Goal: Check status: Check status

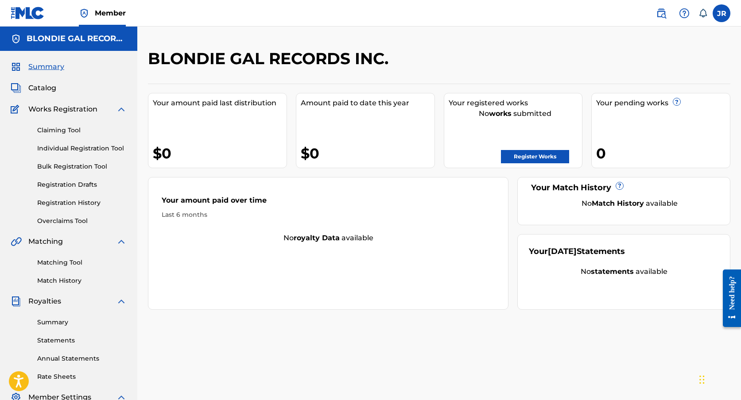
click at [115, 12] on span "Member" at bounding box center [110, 13] width 31 height 10
click at [44, 85] on span "Catalog" at bounding box center [42, 88] width 28 height 11
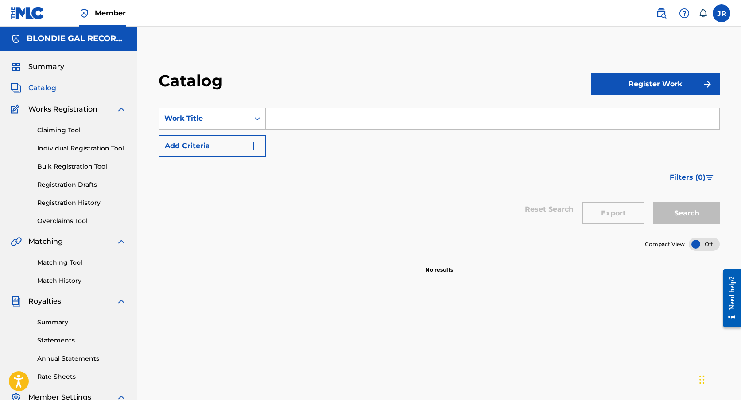
click at [73, 145] on link "Individual Registration Tool" at bounding box center [81, 148] width 89 height 9
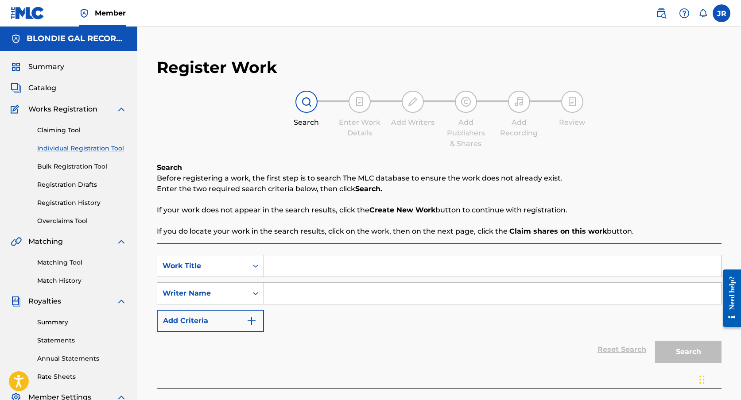
click at [274, 265] on input "Search Form" at bounding box center [492, 265] width 457 height 21
type input "SEXY LOVE"
click at [290, 291] on input "Search Form" at bounding box center [492, 293] width 457 height 21
type input "JOHN MICHAEL "MIKE" McMAHON"
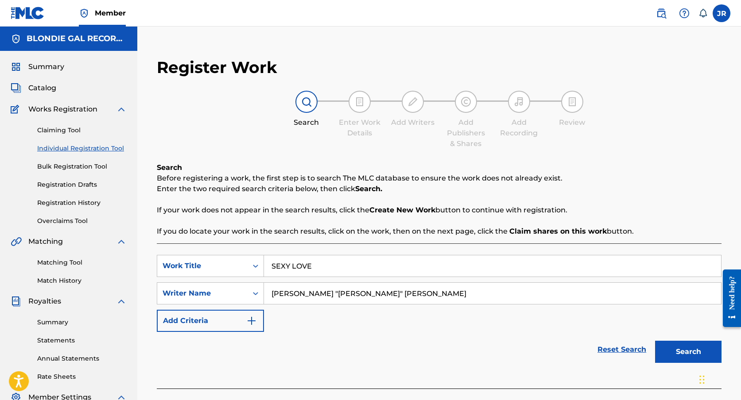
click at [673, 352] on button "Search" at bounding box center [688, 352] width 66 height 22
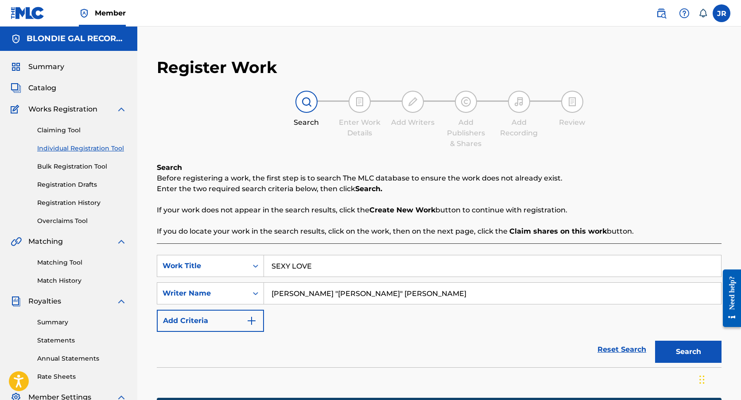
click at [686, 350] on button "Search" at bounding box center [688, 352] width 66 height 22
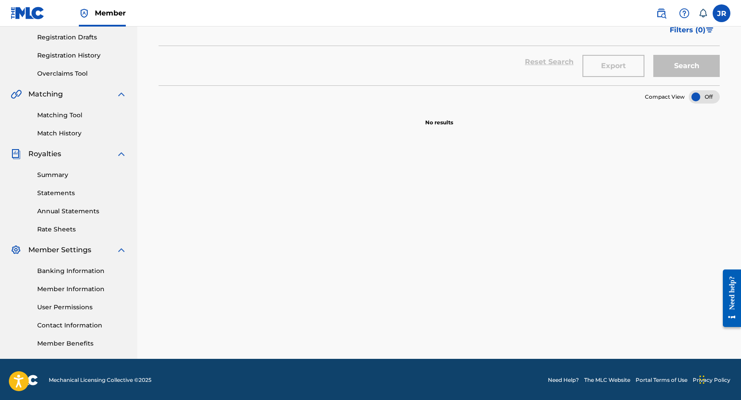
scroll to position [149, 0]
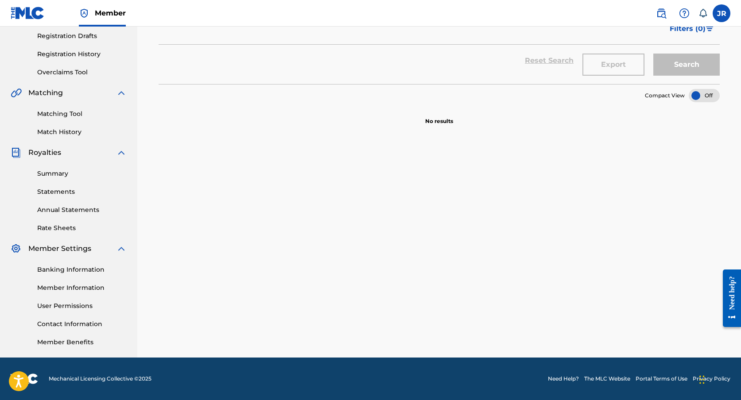
click at [77, 286] on link "Member Information" at bounding box center [81, 287] width 89 height 9
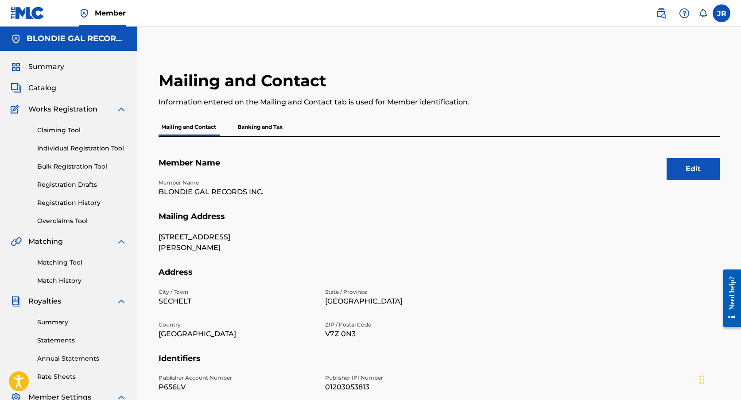
click at [279, 126] on p "Banking and Tax" at bounding box center [260, 127] width 50 height 19
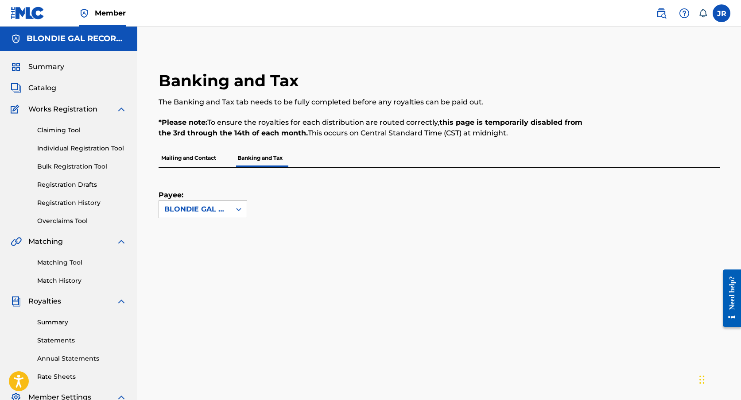
click at [238, 209] on icon at bounding box center [238, 209] width 9 height 9
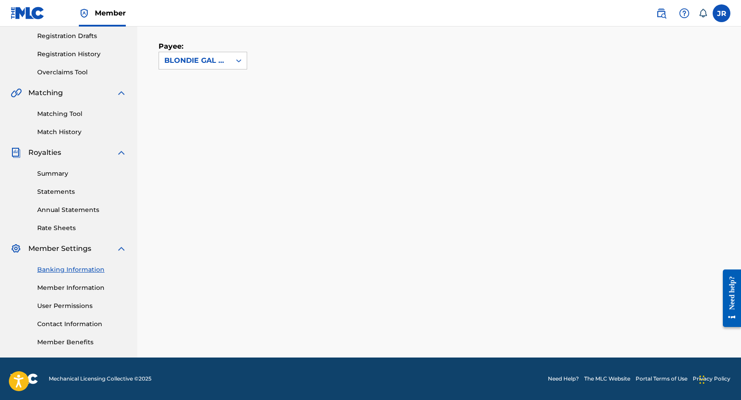
scroll to position [149, 0]
click at [73, 54] on link "Registration History" at bounding box center [81, 54] width 89 height 9
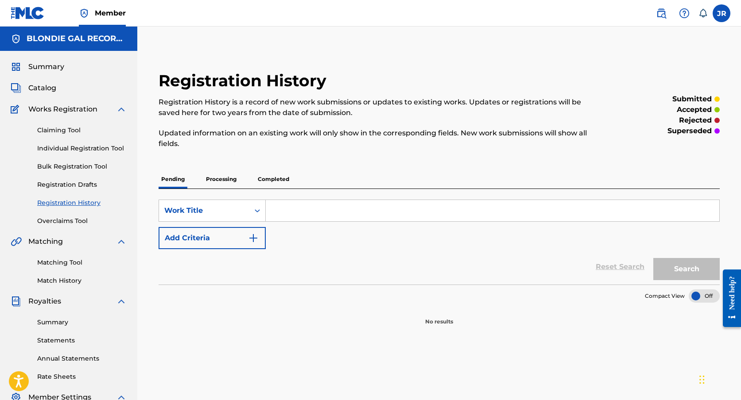
click at [174, 186] on p "Pending" at bounding box center [173, 179] width 29 height 19
click at [697, 295] on div at bounding box center [703, 296] width 31 height 13
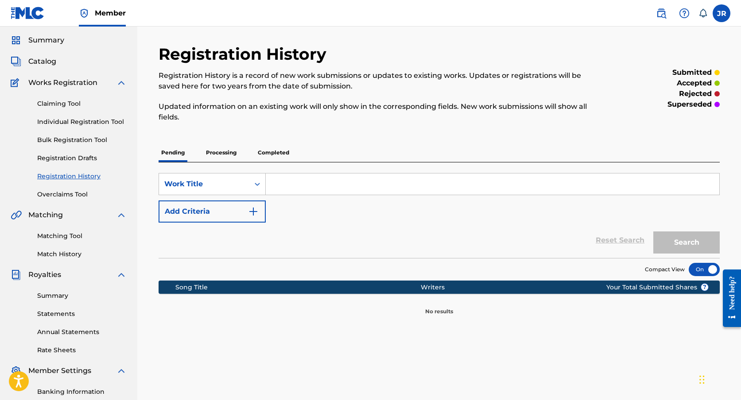
scroll to position [24, 0]
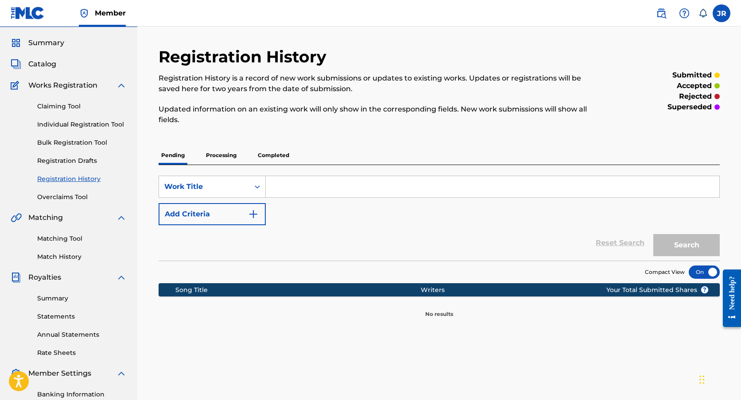
click at [705, 271] on div at bounding box center [703, 272] width 31 height 13
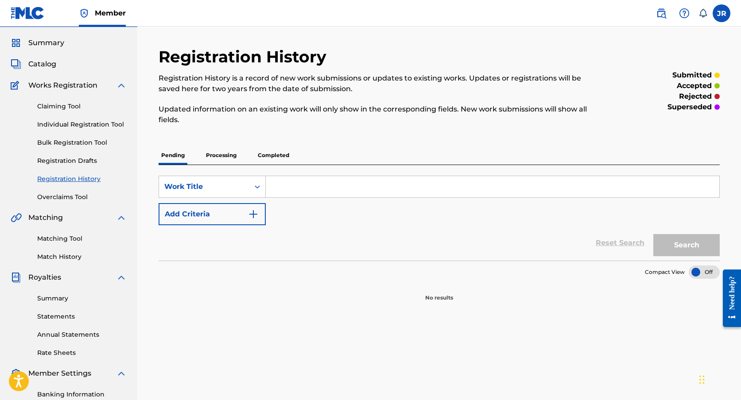
click at [699, 269] on div at bounding box center [703, 272] width 31 height 13
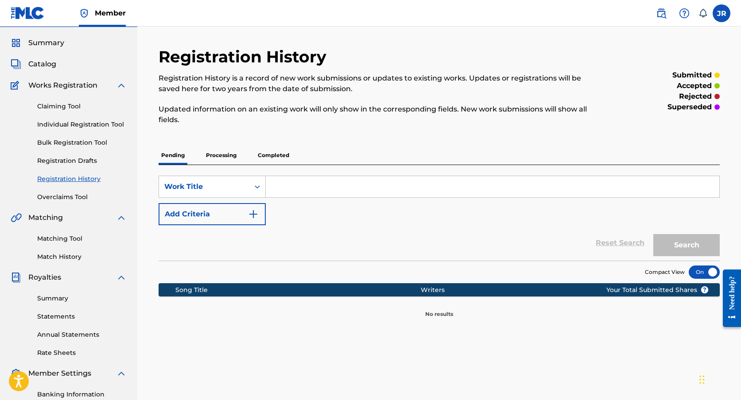
scroll to position [149, 0]
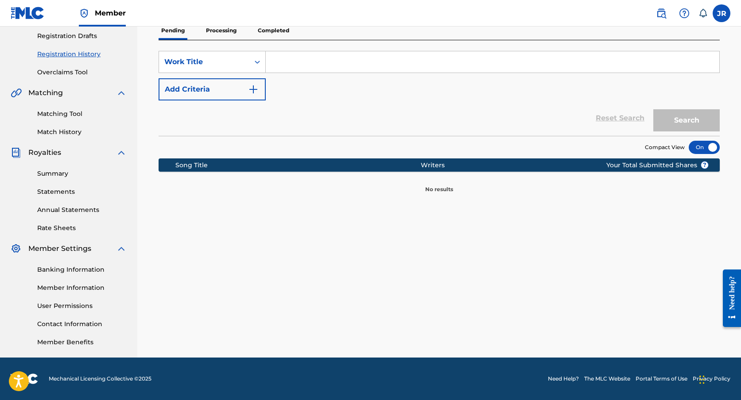
click at [565, 378] on link "Need Help?" at bounding box center [563, 379] width 31 height 8
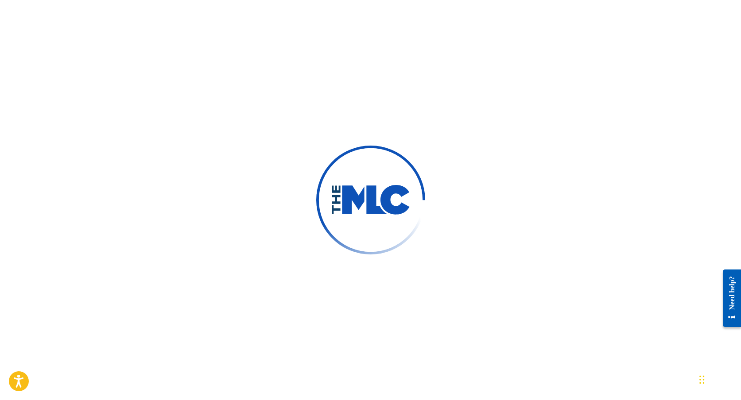
click at [731, 314] on div "Need help?" at bounding box center [732, 298] width 12 height 44
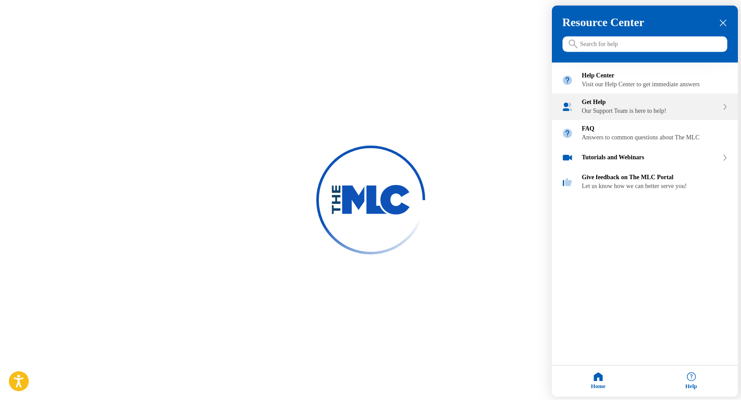
click at [596, 115] on div "Our Support Team is here to help!" at bounding box center [650, 111] width 136 height 7
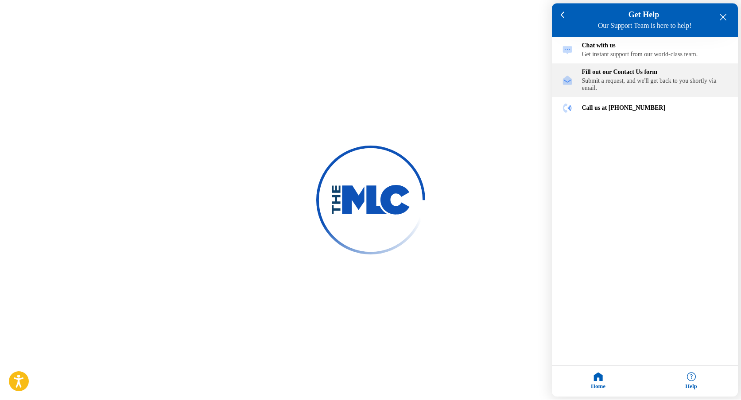
click at [618, 85] on div "Submit a request, and we'll get back to you shortly via email." at bounding box center [655, 85] width 146 height 14
click at [611, 81] on div "Submit a request, and we'll get back to you shortly via email." at bounding box center [655, 85] width 146 height 14
click at [621, 83] on div "Submit a request, and we'll get back to you shortly via email." at bounding box center [655, 85] width 146 height 14
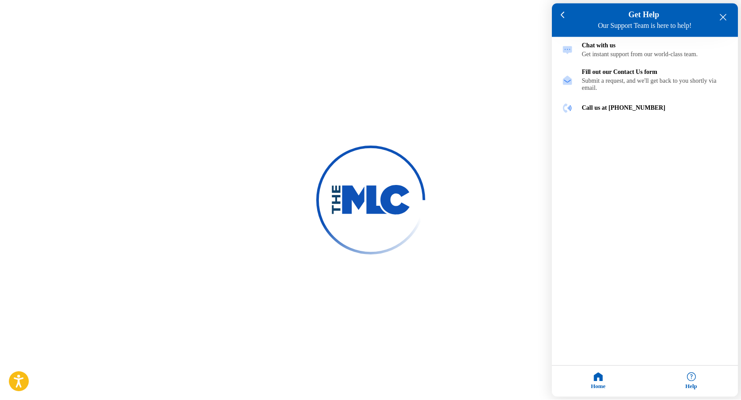
click at [720, 14] on icon "close resource center" at bounding box center [722, 17] width 7 height 7
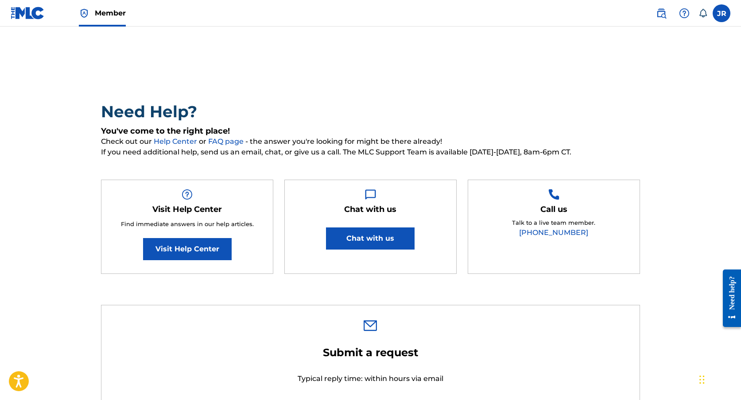
click at [189, 247] on link "Visit Help Center" at bounding box center [187, 249] width 89 height 22
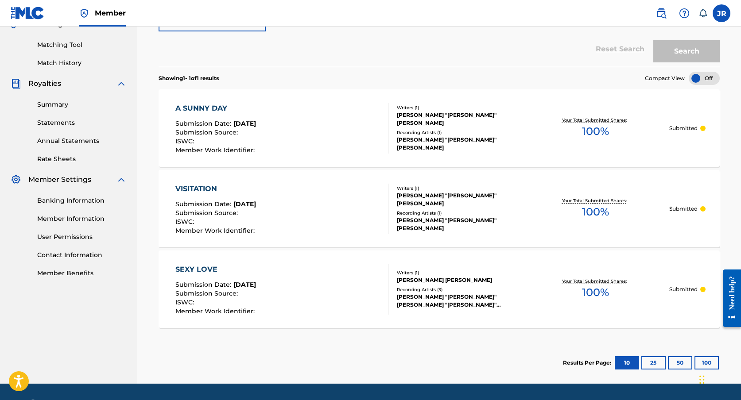
scroll to position [218, 0]
click at [429, 282] on div "JOHN MICHAEL McMAHON" at bounding box center [459, 280] width 125 height 8
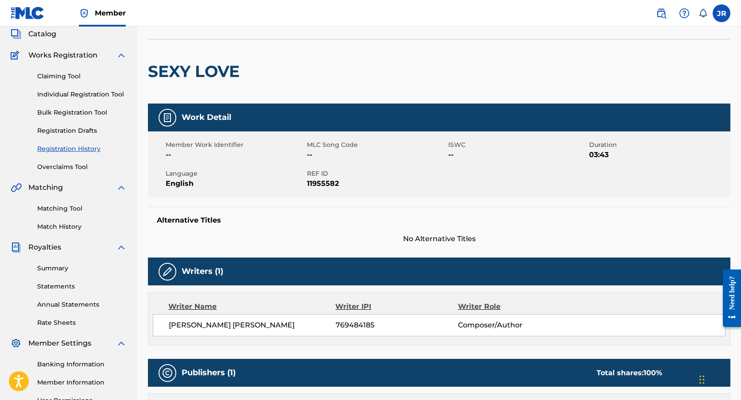
scroll to position [44, 0]
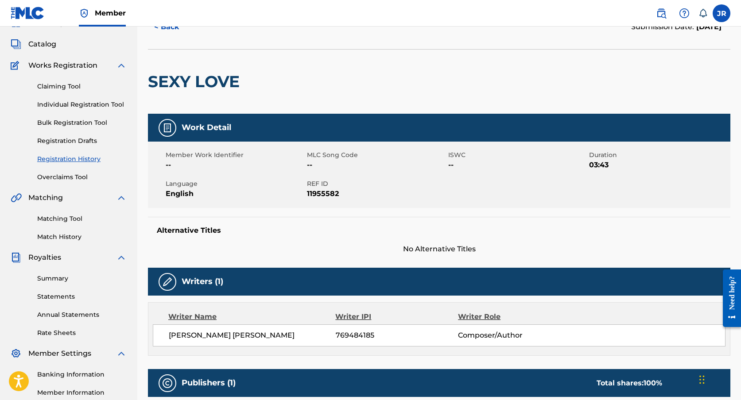
click at [167, 126] on img at bounding box center [167, 128] width 11 height 11
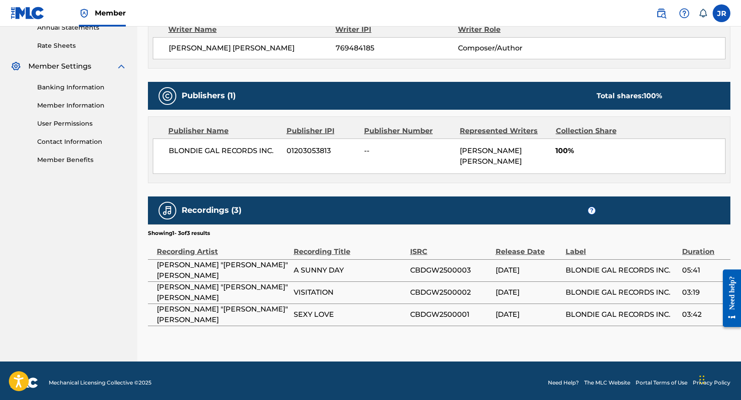
scroll to position [334, 0]
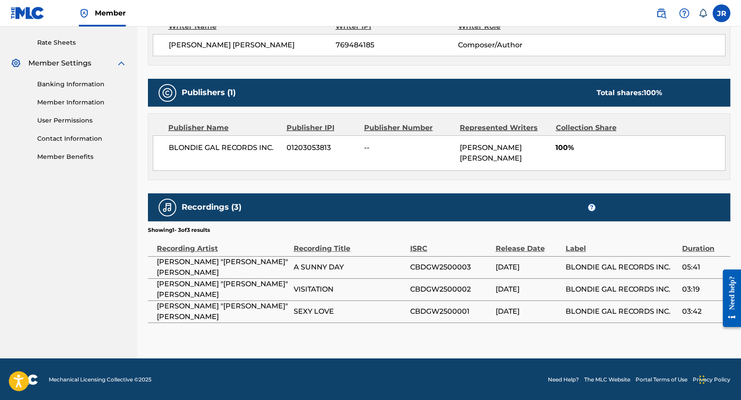
click at [561, 377] on link "Need Help?" at bounding box center [563, 380] width 31 height 8
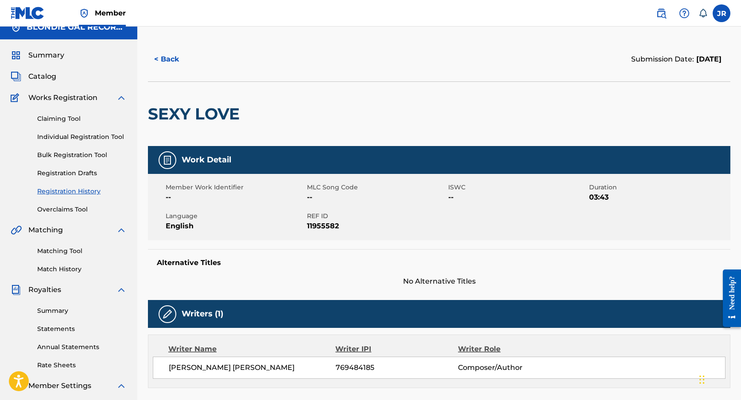
scroll to position [0, 0]
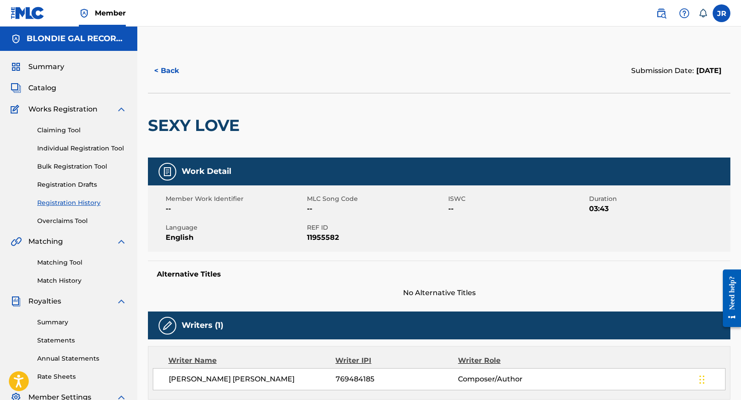
click at [169, 66] on button "< Back" at bounding box center [174, 71] width 53 height 22
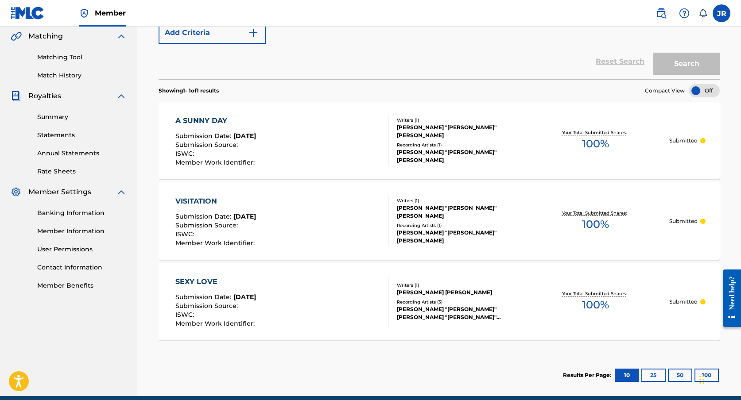
scroll to position [244, 0]
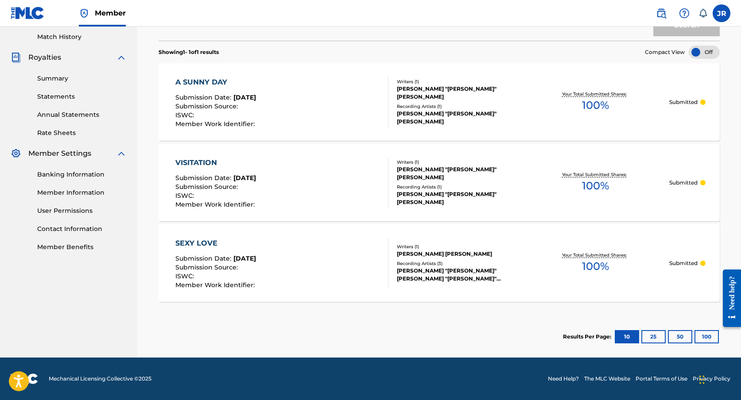
click at [187, 242] on div "SEXY LOVE" at bounding box center [215, 243] width 81 height 11
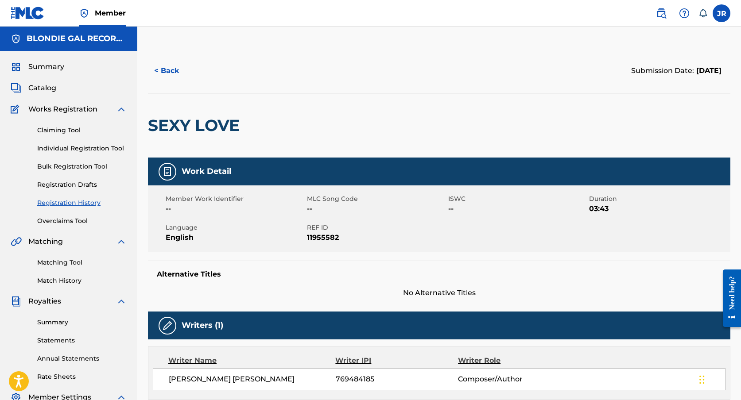
scroll to position [221, 0]
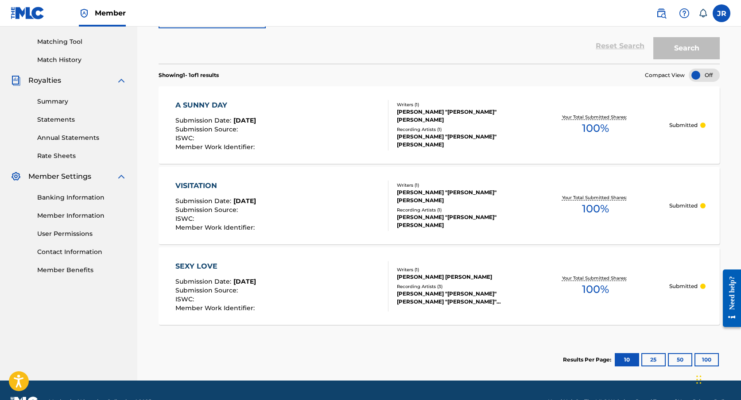
click at [700, 380] on div "Chat Widget" at bounding box center [715, 379] width 44 height 43
click at [699, 379] on div "Chat Widget" at bounding box center [715, 379] width 44 height 43
click at [698, 386] on div "Chat Widget" at bounding box center [715, 379] width 44 height 43
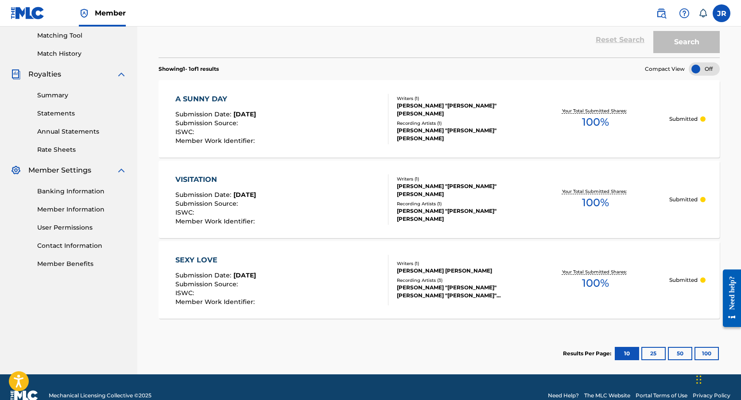
scroll to position [228, 0]
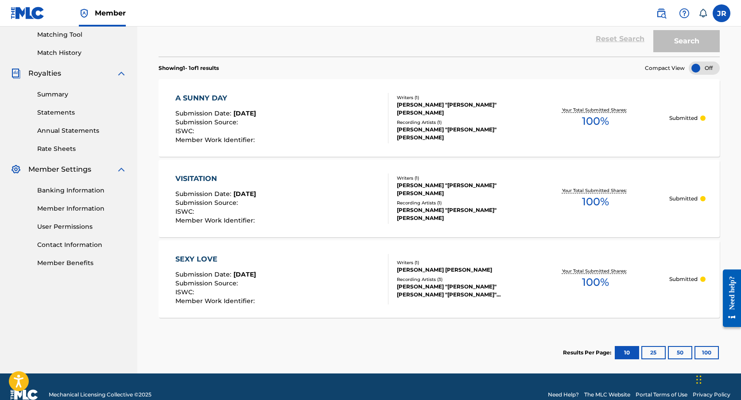
click at [430, 268] on div "JOHN MICHAEL McMAHON" at bounding box center [459, 270] width 125 height 8
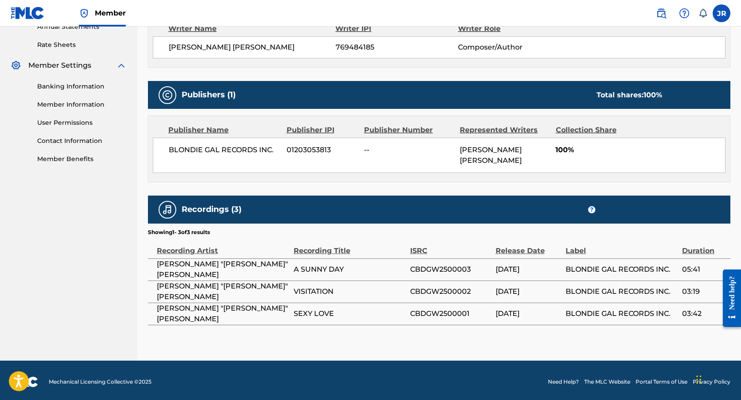
scroll to position [334, 0]
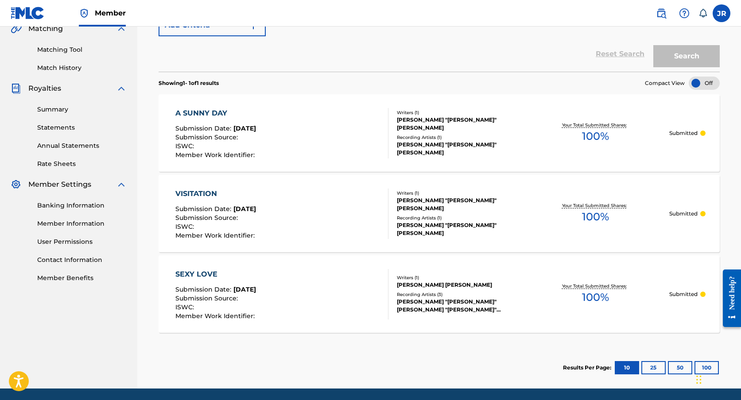
scroll to position [210, 0]
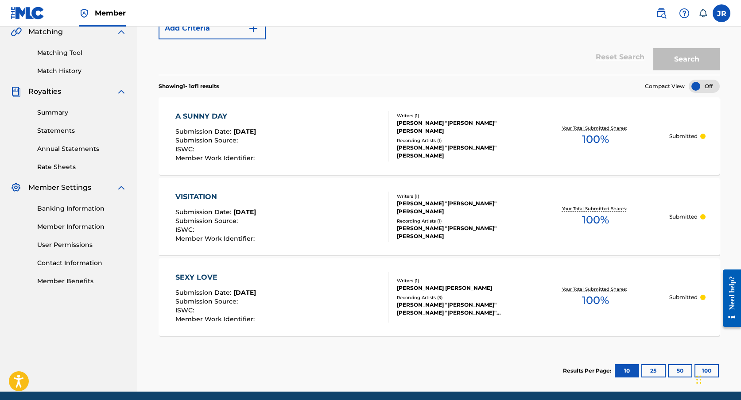
click at [245, 291] on span "Aug 18, 2025" at bounding box center [244, 293] width 23 height 8
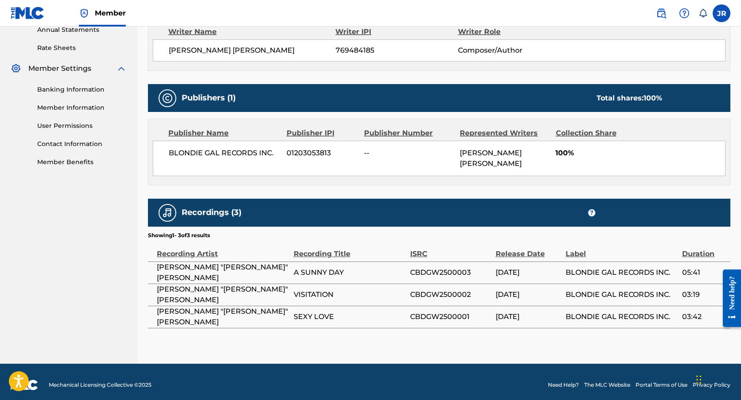
scroll to position [334, 0]
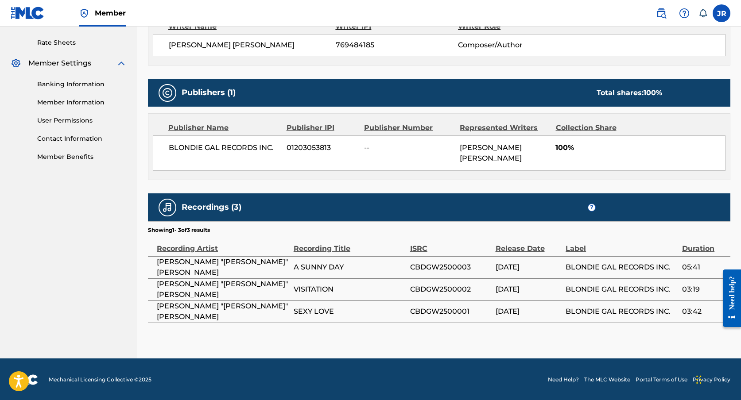
click at [556, 378] on link "Need Help?" at bounding box center [563, 380] width 31 height 8
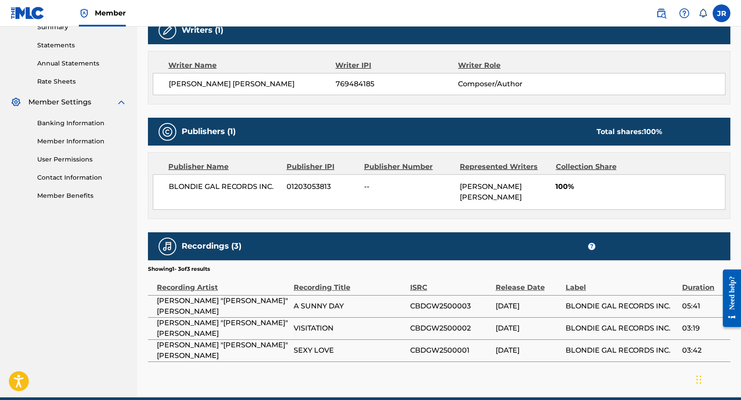
scroll to position [293, 0]
